Goal: Information Seeking & Learning: Learn about a topic

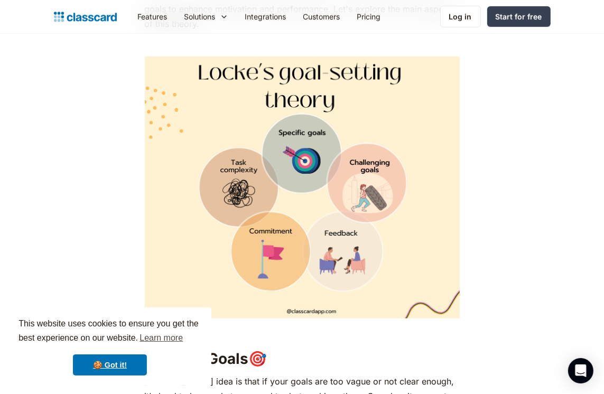
scroll to position [685, 0]
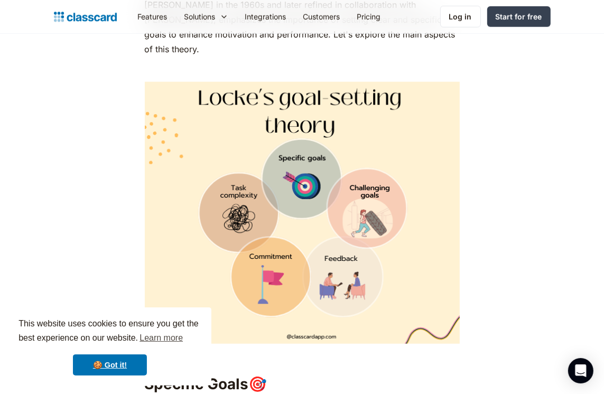
drag, startPoint x: 609, startPoint y: 33, endPoint x: 619, endPoint y: 91, distance: 58.4
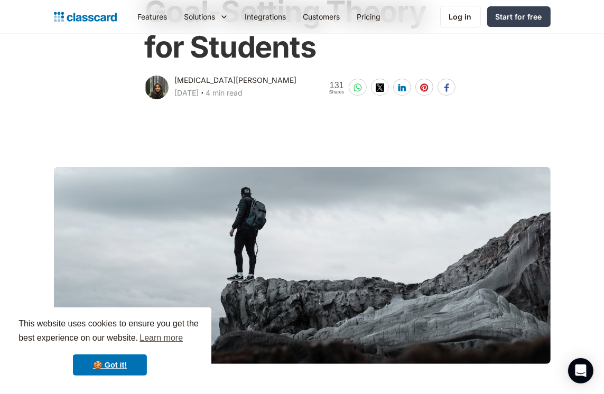
scroll to position [0, 0]
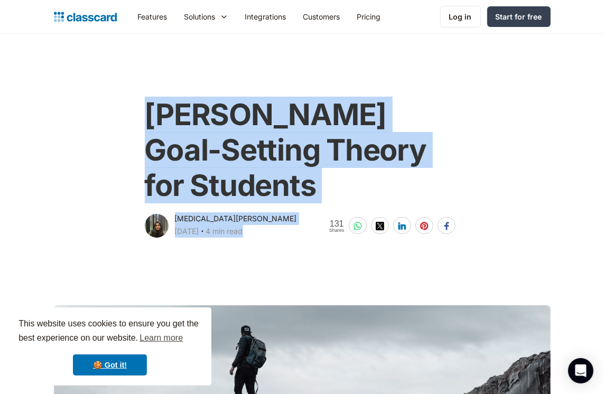
drag, startPoint x: 291, startPoint y: 195, endPoint x: 154, endPoint y: 127, distance: 153.1
click at [137, 130] on div "[PERSON_NAME] Goal-Setting Theory for Students [MEDICAL_DATA][PERSON_NAME] [DAT…" at bounding box center [302, 163] width 338 height 153
copy div "[PERSON_NAME] Goal-Setting Theory for Students [MEDICAL_DATA][PERSON_NAME] [DAT…"
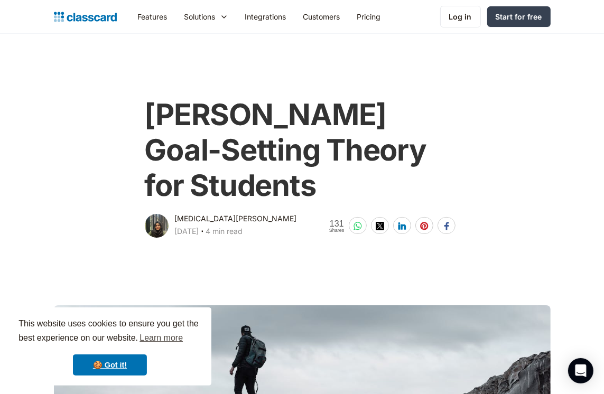
click at [556, 292] on main at bounding box center [302, 377] width 604 height 275
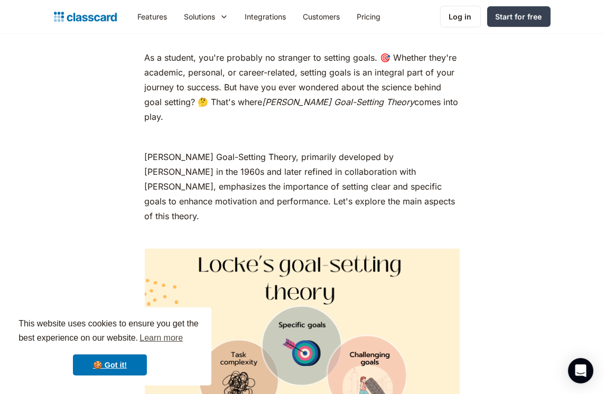
scroll to position [523, 0]
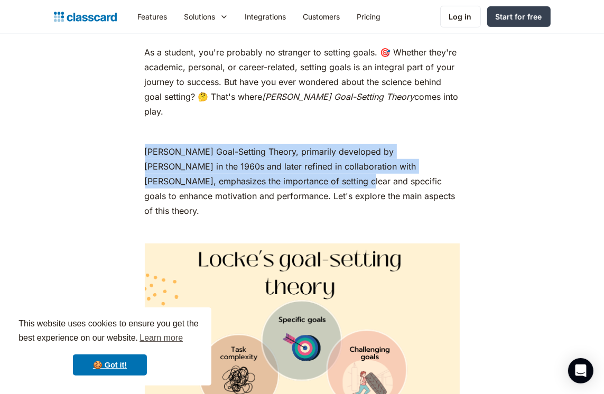
drag, startPoint x: 144, startPoint y: 114, endPoint x: 268, endPoint y: 138, distance: 126.0
click at [266, 144] on p "[PERSON_NAME] Goal-Setting Theory, primarily developed by [PERSON_NAME] in the …" at bounding box center [302, 181] width 315 height 74
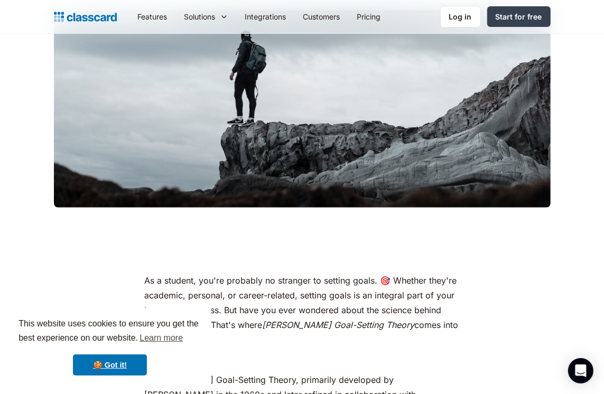
scroll to position [305, 0]
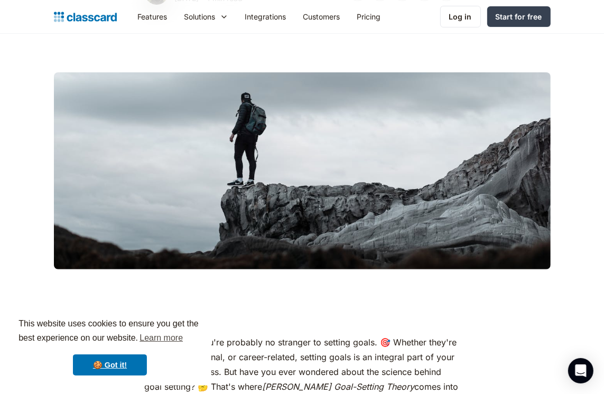
scroll to position [0, 0]
